Goal: Task Accomplishment & Management: Use online tool/utility

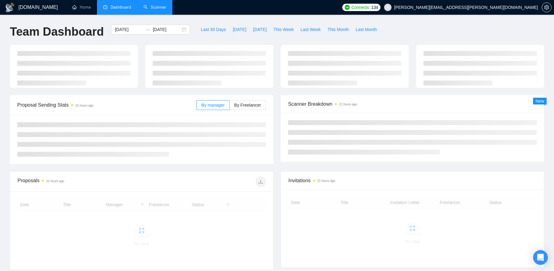
click at [155, 5] on link "Scanner" at bounding box center [154, 7] width 23 height 5
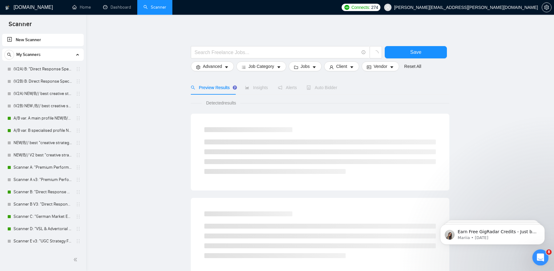
click at [537, 255] on icon "Open Intercom Messenger" at bounding box center [539, 257] width 10 height 10
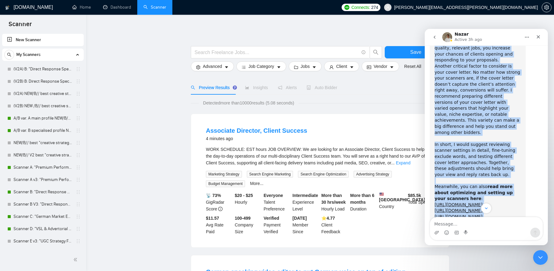
scroll to position [638, 0]
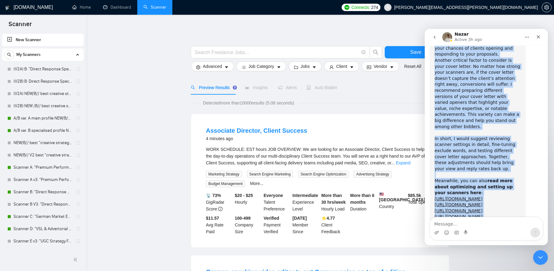
drag, startPoint x: 434, startPoint y: 84, endPoint x: 486, endPoint y: 197, distance: 124.6
click at [486, 197] on div "I strictly recommend taking a closer look at your scanners to understand what m…" at bounding box center [478, 75] width 96 height 297
copy div "L ipsumdol sitametco adipis e seddoe temp in utla etdolore ma aliquaenim admi v…"
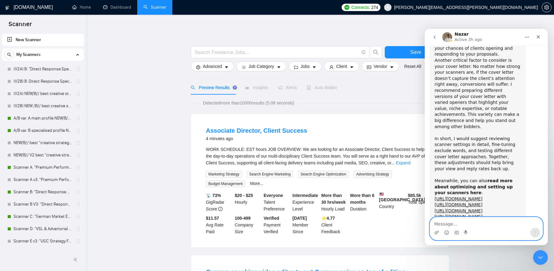
click at [463, 220] on textarea "Message…" at bounding box center [486, 223] width 113 height 10
paste textarea "Hey [PERSON_NAME]! Thank you so much for your feedback! The fact is I haven't c…"
type textarea "Hey [PERSON_NAME]! Thank you so much for your feedback! The fact is I haven't c…"
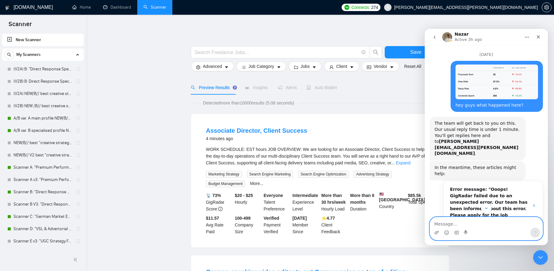
scroll to position [0, 0]
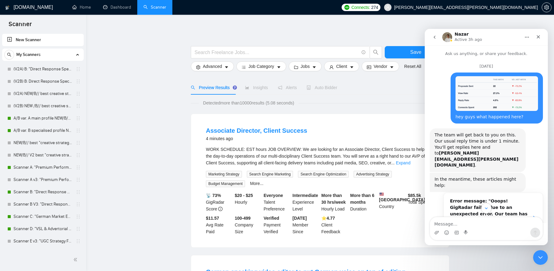
click at [481, 92] on img "martin.lostak.ai@gmail.com says…" at bounding box center [496, 93] width 82 height 35
